Goal: Information Seeking & Learning: Compare options

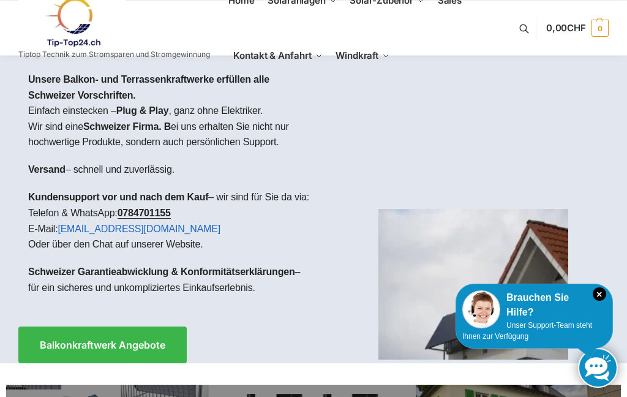
click at [77, 350] on span "Balkonkraftwerk Angebote" at bounding box center [102, 345] width 125 height 10
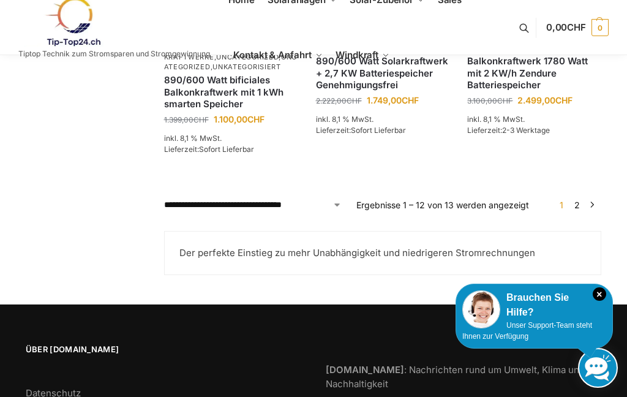
scroll to position [1184, 0]
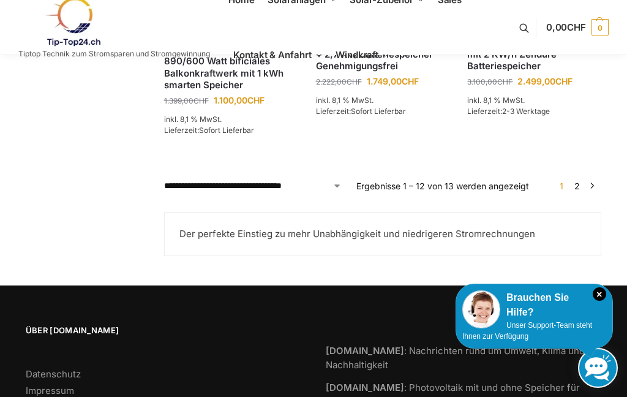
click at [578, 183] on link "2" at bounding box center [577, 186] width 12 height 10
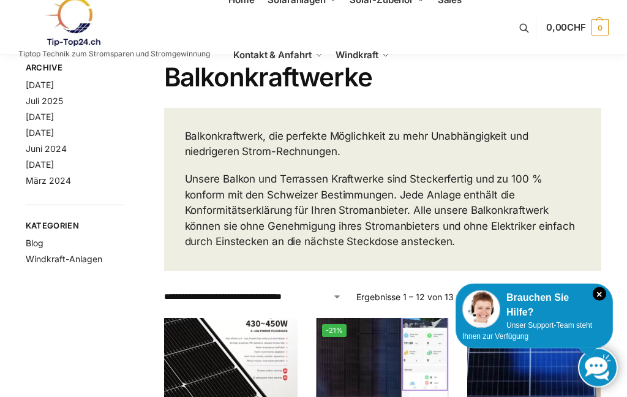
scroll to position [0, 0]
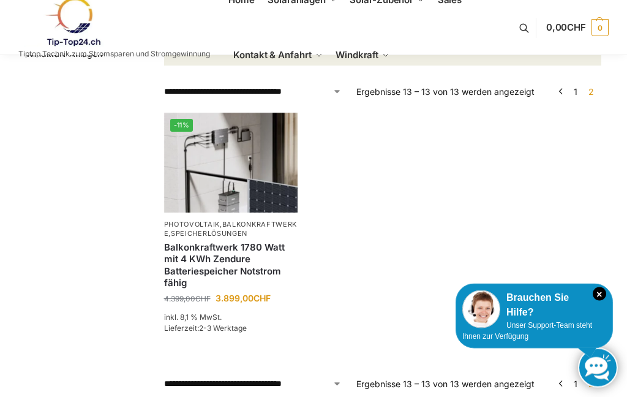
scroll to position [231, 0]
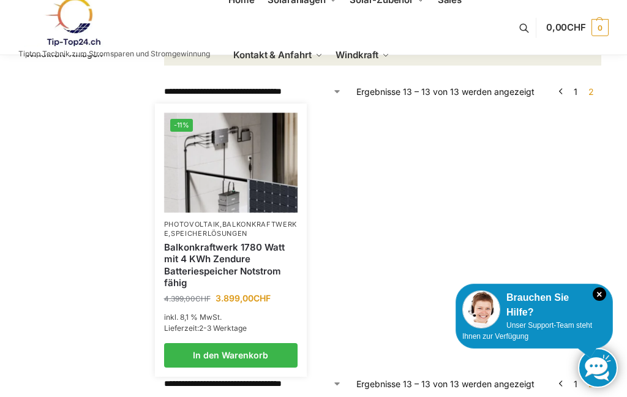
click at [208, 264] on link "Balkonkraftwerk 1780 Watt mit 4 KWh Zendure Batteriespeicher Notstrom fähig" at bounding box center [230, 265] width 133 height 48
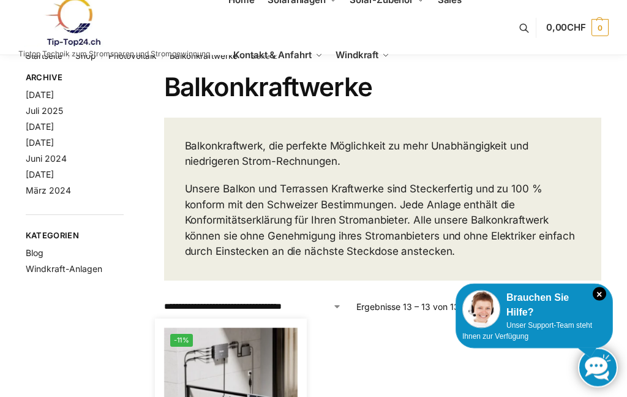
scroll to position [0, 0]
